Goal: Navigation & Orientation: Find specific page/section

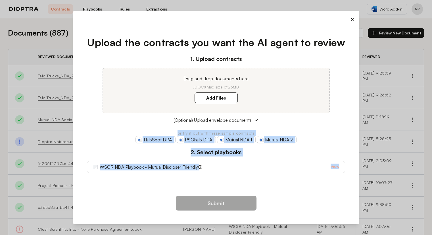
drag, startPoint x: 0, startPoint y: 0, endPoint x: 137, endPoint y: 193, distance: 236.2
click at [137, 193] on div "× Upload the contracts you want the AI agent to review 1. Upload contracts Drag…" at bounding box center [216, 117] width 432 height 235
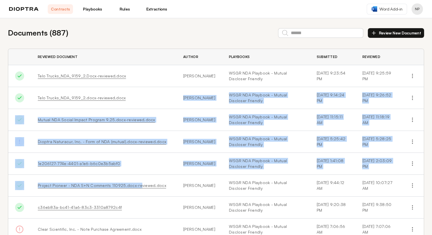
drag, startPoint x: 137, startPoint y: 193, endPoint x: 125, endPoint y: 98, distance: 95.3
click at [125, 98] on tbody "Done Telo Trucks_NDA_9159_2.Docx-reviewed.docx [PERSON_NAME] WSGR NDA Playbook …" at bounding box center [216, 174] width 416 height 219
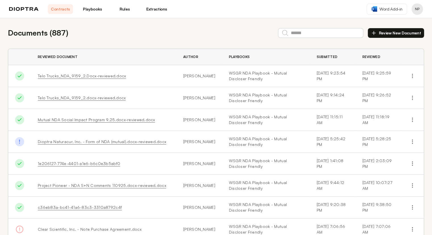
click at [139, 53] on th "Reviewed Document" at bounding box center [103, 57] width 145 height 16
click at [89, 7] on link "Playbooks" at bounding box center [92, 9] width 25 height 10
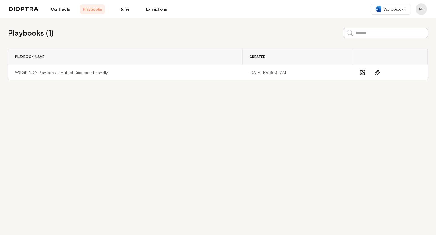
click at [61, 9] on link "Contracts" at bounding box center [60, 9] width 25 height 10
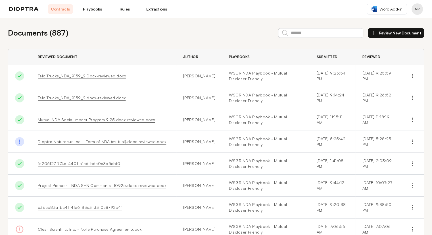
click at [128, 9] on link "Rules" at bounding box center [124, 9] width 25 height 10
